Goal: Task Accomplishment & Management: Manage account settings

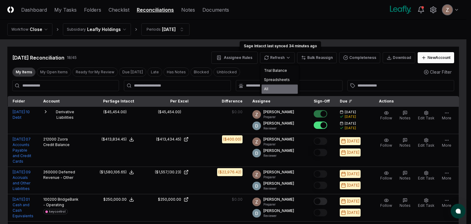
click at [269, 86] on div "All" at bounding box center [280, 88] width 36 height 9
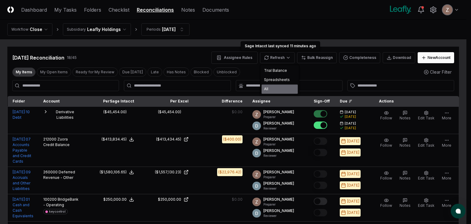
click at [279, 85] on div "All" at bounding box center [280, 88] width 36 height 9
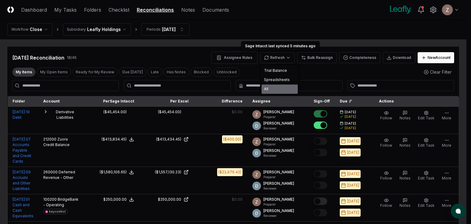
click at [270, 88] on div "All" at bounding box center [280, 88] width 36 height 9
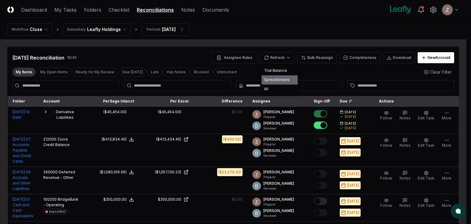
click at [282, 79] on div "Spreadsheets" at bounding box center [280, 79] width 36 height 9
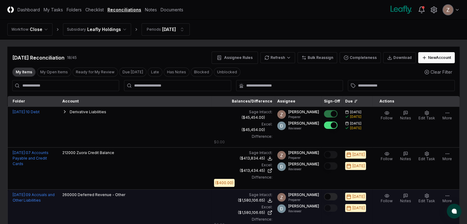
click at [324, 193] on button "Mark complete" at bounding box center [331, 196] width 14 height 7
click at [104, 12] on link "Checklist" at bounding box center [94, 9] width 18 height 6
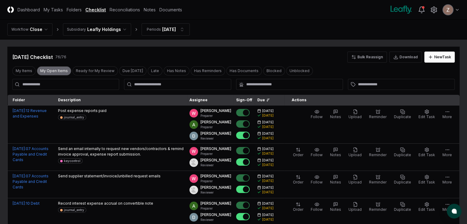
click at [48, 72] on button "My Open Items" at bounding box center [54, 70] width 34 height 9
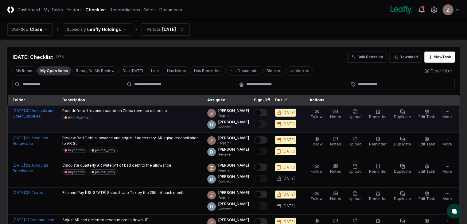
click at [260, 112] on button "Mark complete" at bounding box center [261, 112] width 14 height 7
click at [356, 113] on icon "button" at bounding box center [355, 111] width 5 height 5
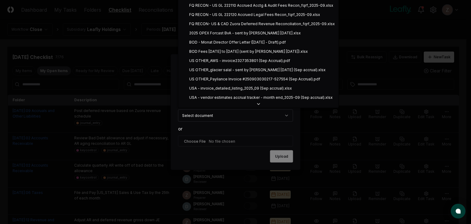
click at [239, 117] on body "CloseCore Dashboard My Tasks Folders Checklist Reconciliations Notes Documents …" at bounding box center [233, 176] width 467 height 352
select select "**********"
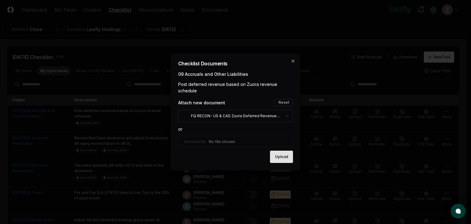
click at [279, 161] on button "Upload" at bounding box center [281, 157] width 23 height 12
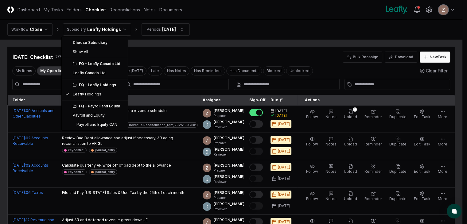
click at [104, 33] on html "CloseCore Dashboard My Tasks Folders Checklist Reconciliations Notes Documents …" at bounding box center [233, 176] width 467 height 352
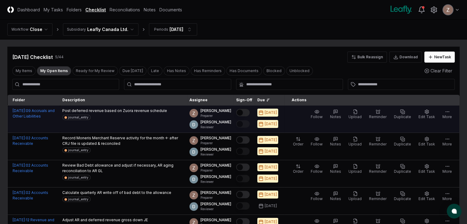
click at [240, 113] on button "Mark complete" at bounding box center [243, 112] width 14 height 7
click at [360, 114] on span "Upload" at bounding box center [354, 116] width 13 height 5
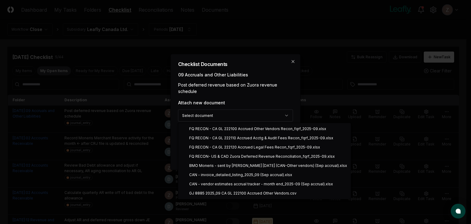
click at [220, 112] on body "CloseCore Dashboard My Tasks Folders Checklist Reconciliations Notes Documents …" at bounding box center [233, 143] width 467 height 286
select select "**********"
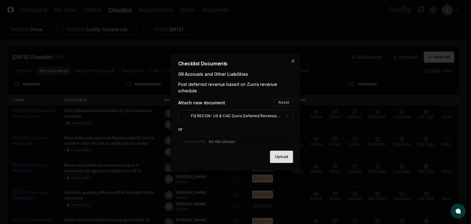
click at [282, 152] on button "Upload" at bounding box center [281, 157] width 23 height 12
